Goal: Complete application form

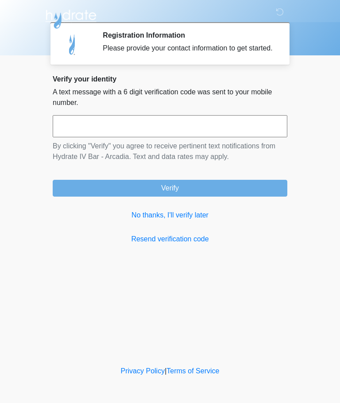
click at [78, 137] on input "text" at bounding box center [170, 126] width 235 height 22
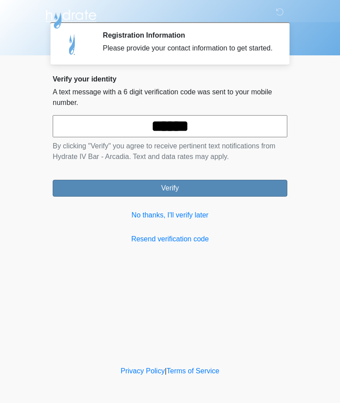
type input "******"
click at [241, 193] on button "Verify" at bounding box center [170, 188] width 235 height 17
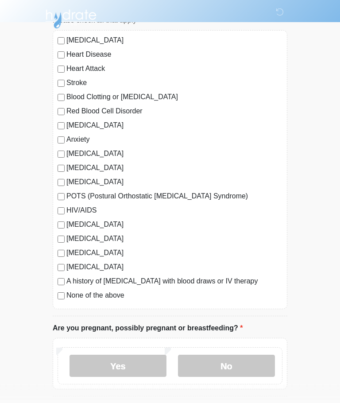
scroll to position [79, 0]
click at [247, 363] on label "No" at bounding box center [226, 366] width 97 height 22
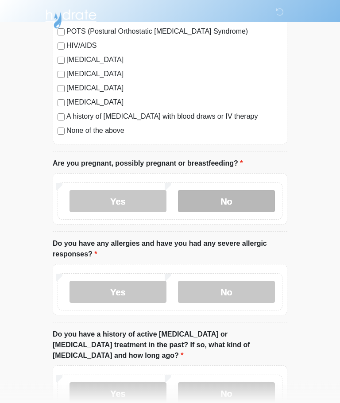
scroll to position [244, 0]
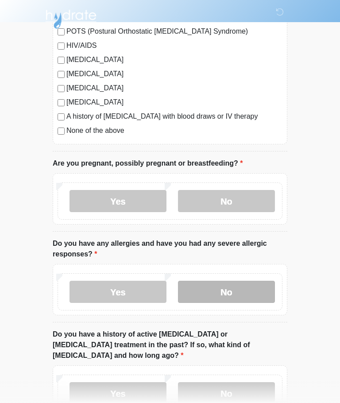
click at [240, 288] on label "No" at bounding box center [226, 292] width 97 height 22
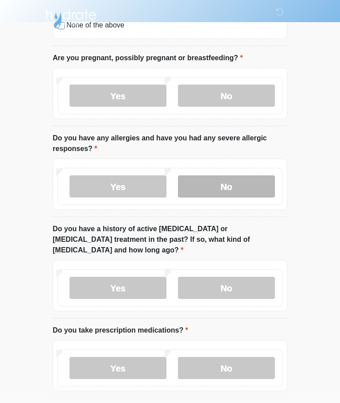
scroll to position [350, 0]
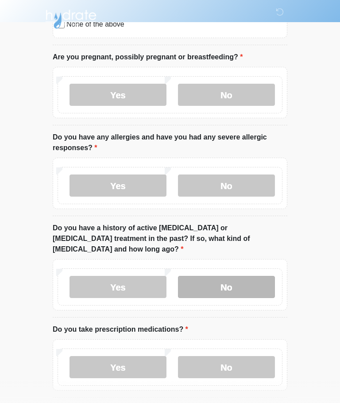
click at [246, 276] on label "No" at bounding box center [226, 287] width 97 height 22
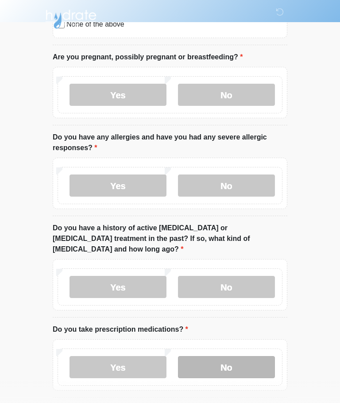
click at [252, 356] on label "No" at bounding box center [226, 367] width 97 height 22
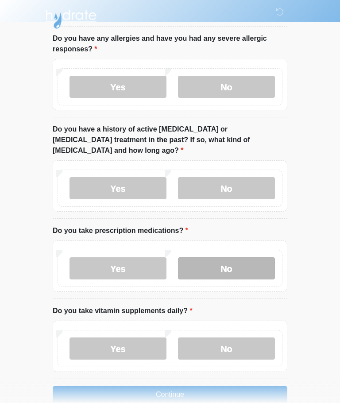
scroll to position [454, 0]
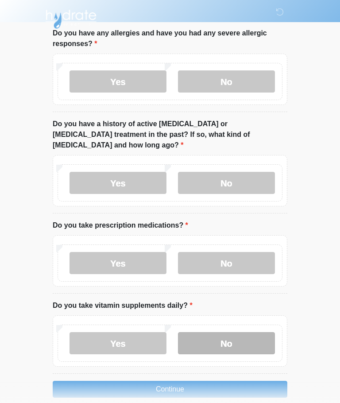
click at [249, 332] on label "No" at bounding box center [226, 343] width 97 height 22
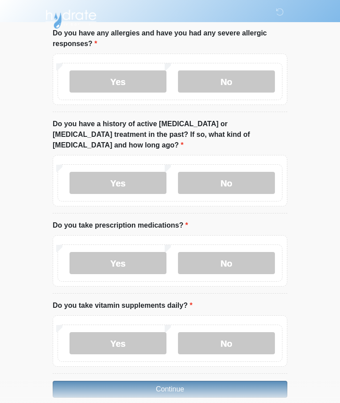
click at [247, 381] on button "Continue" at bounding box center [170, 389] width 235 height 17
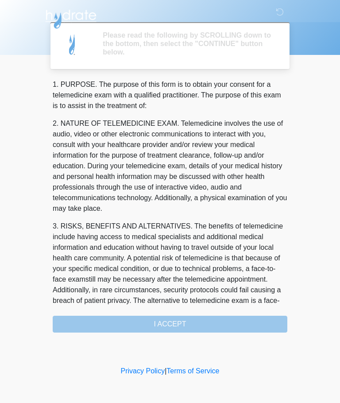
scroll to position [0, 0]
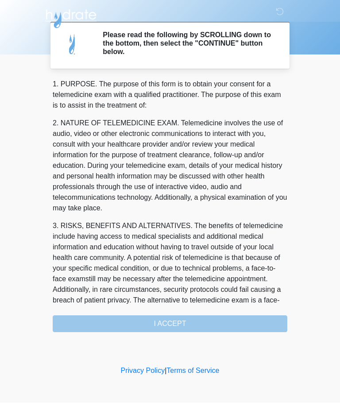
click at [239, 325] on div "1. PURPOSE. The purpose of this form is to obtain your consent for a telemedici…" at bounding box center [170, 205] width 235 height 253
click at [234, 333] on div "‎ ‎ ‎ ‎ Please read the following by SCROLLING down to the bottom, then select …" at bounding box center [170, 182] width 266 height 346
click at [192, 321] on div "1. PURPOSE. The purpose of this form is to obtain your consent for a telemedici…" at bounding box center [170, 205] width 235 height 253
click at [192, 320] on div "1. PURPOSE. The purpose of this form is to obtain your consent for a telemedici…" at bounding box center [170, 205] width 235 height 253
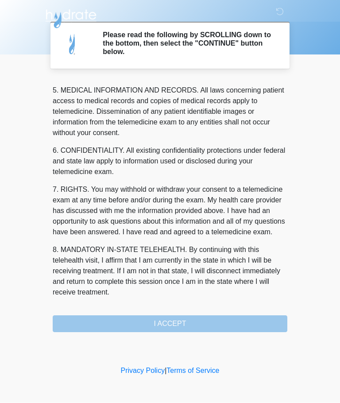
scroll to position [288, 0]
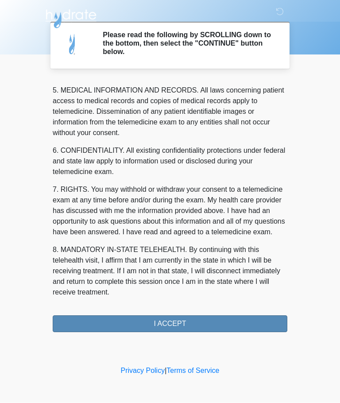
click at [232, 322] on button "I ACCEPT" at bounding box center [170, 324] width 235 height 17
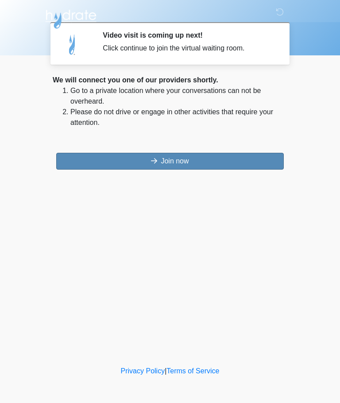
click at [163, 159] on button "Join now" at bounding box center [170, 161] width 228 height 17
